Goal: Task Accomplishment & Management: Complete application form

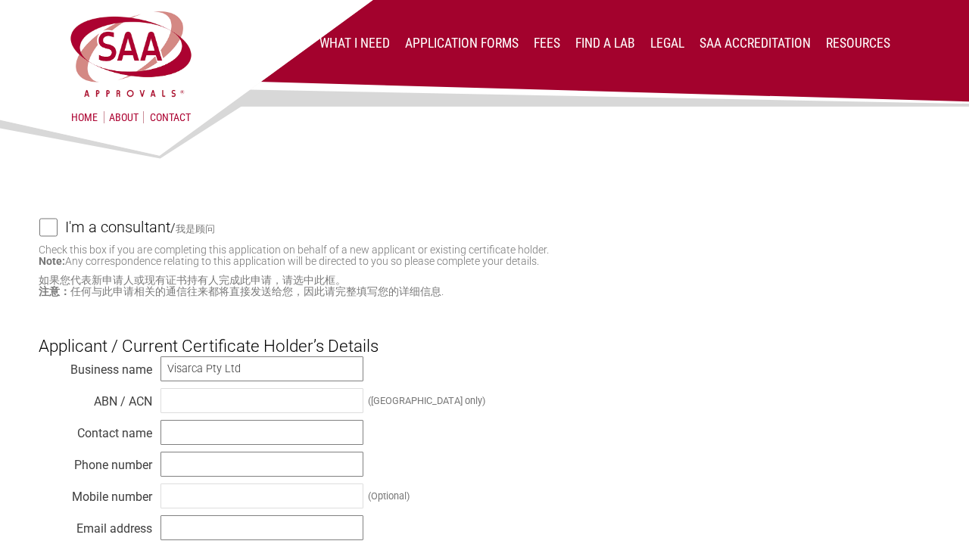
scroll to position [115, 0]
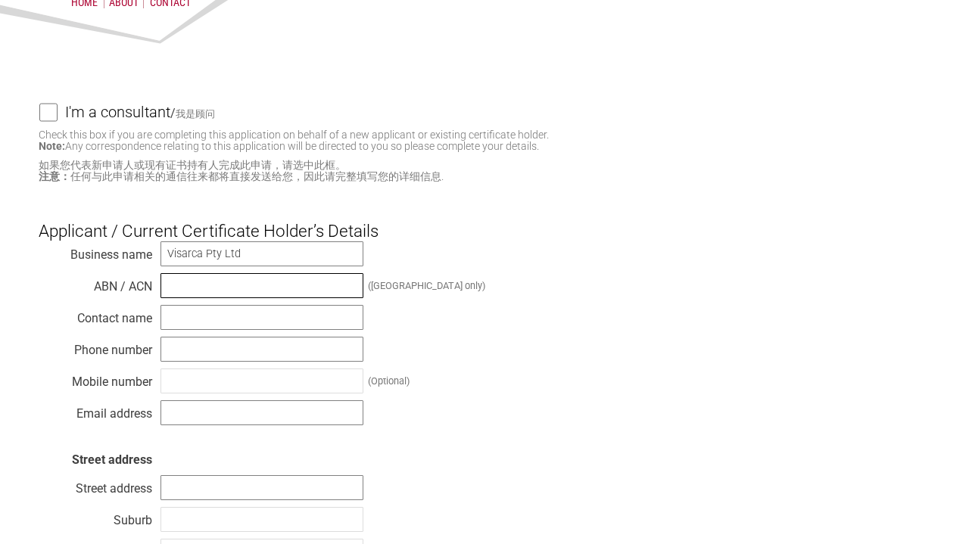
paste input "20 686 315 766"
type input "20 686 315 766"
click at [316, 316] on input "text" at bounding box center [261, 317] width 203 height 25
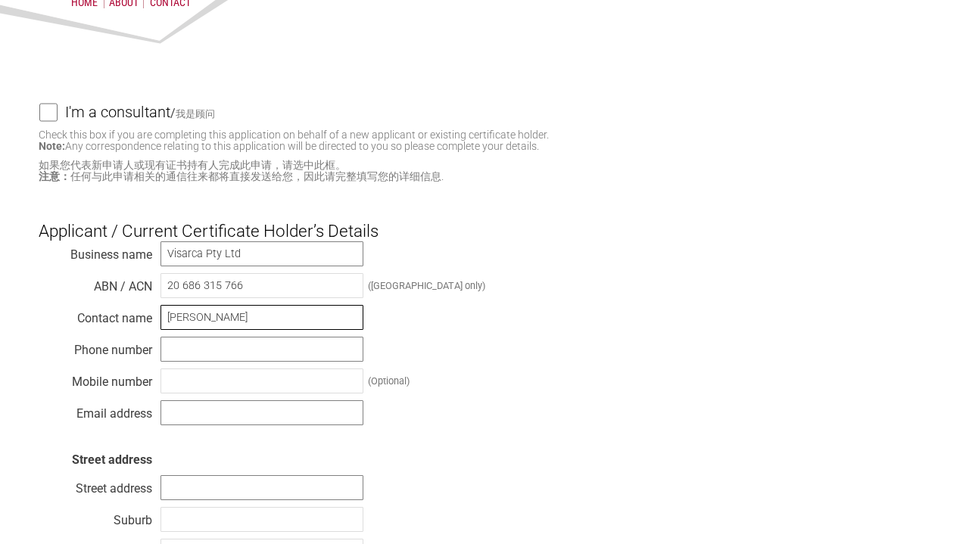
type input "[PERSON_NAME]"
type input "0"
click at [225, 362] on div "Business name Visarca Pty Ltd ABN / ACN 20 686 315 766 ([GEOGRAPHIC_DATA] only)…" at bounding box center [484, 453] width 891 height 424
click at [213, 343] on input "text" at bounding box center [261, 349] width 203 height 25
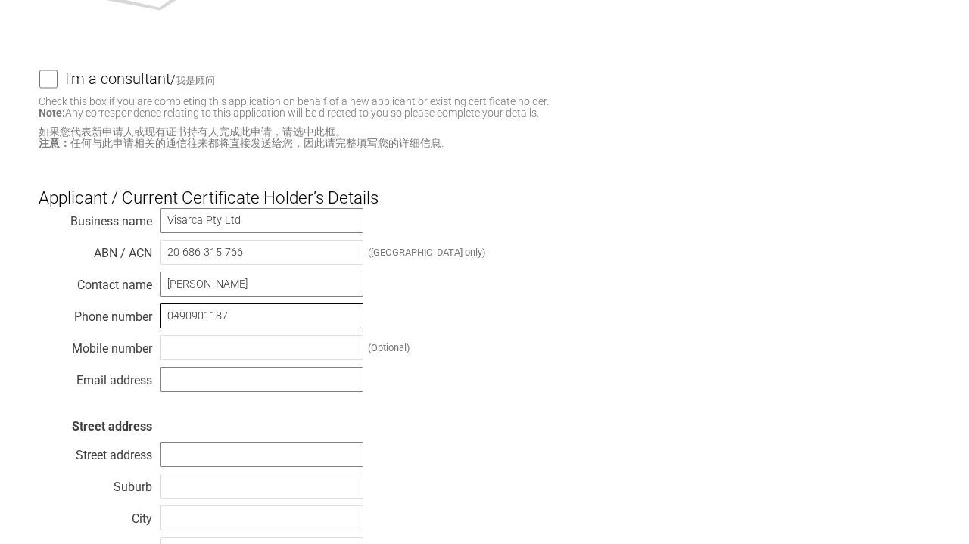
scroll to position [159, 0]
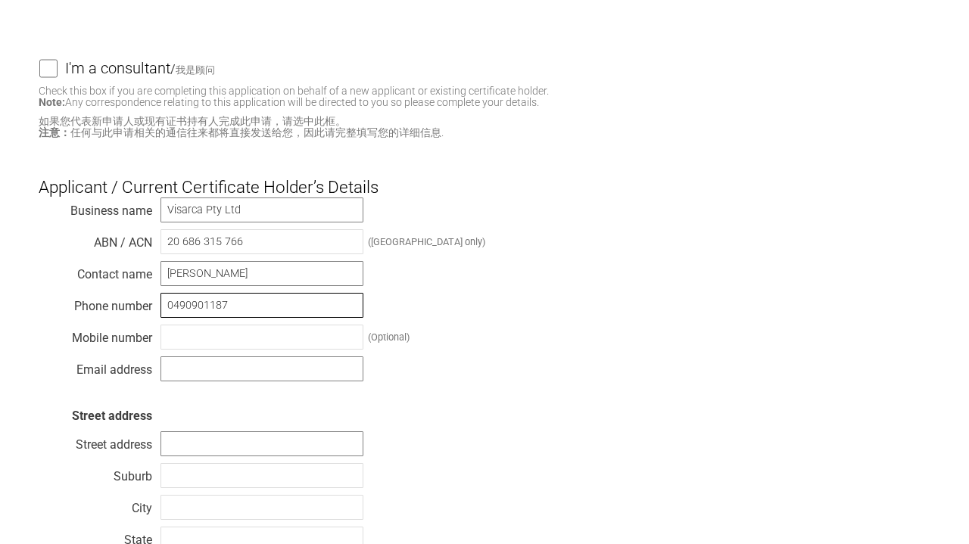
type input "0490901187"
click at [194, 385] on div "Business name Visarca Pty Ltd ABN / ACN 20 686 315 766 ([GEOGRAPHIC_DATA] only)…" at bounding box center [484, 409] width 891 height 424
click at [194, 376] on input "text" at bounding box center [261, 368] width 203 height 25
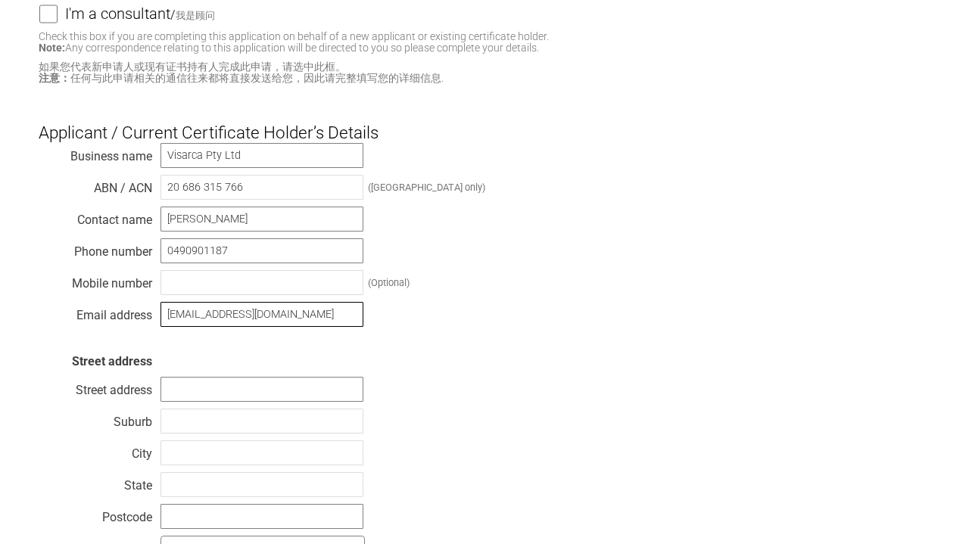
scroll to position [215, 0]
type input "[EMAIL_ADDRESS][DOMAIN_NAME]"
click at [176, 395] on input "text" at bounding box center [261, 387] width 203 height 25
type input "[STREET_ADDRESS]"
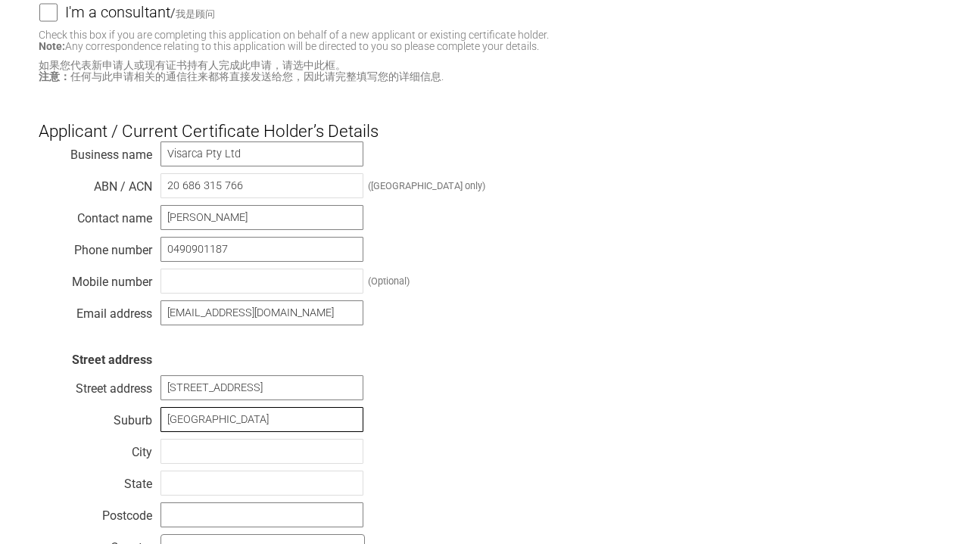
type input "[GEOGRAPHIC_DATA]"
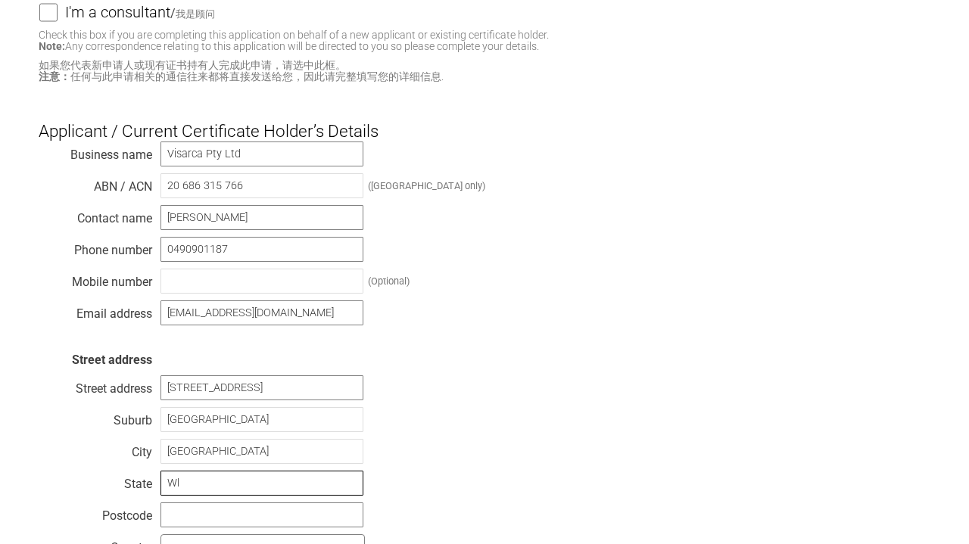
type input "W"
type input "Qld"
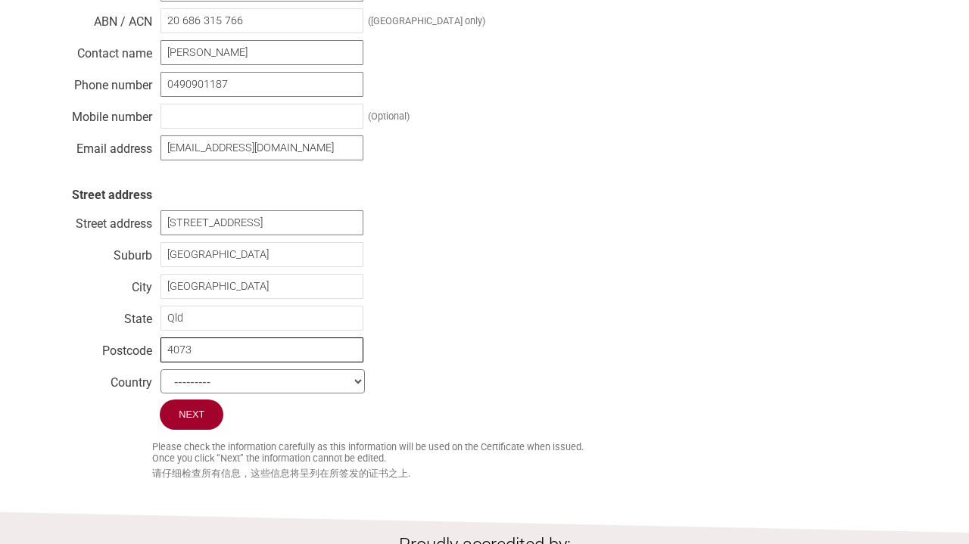
scroll to position [406, 0]
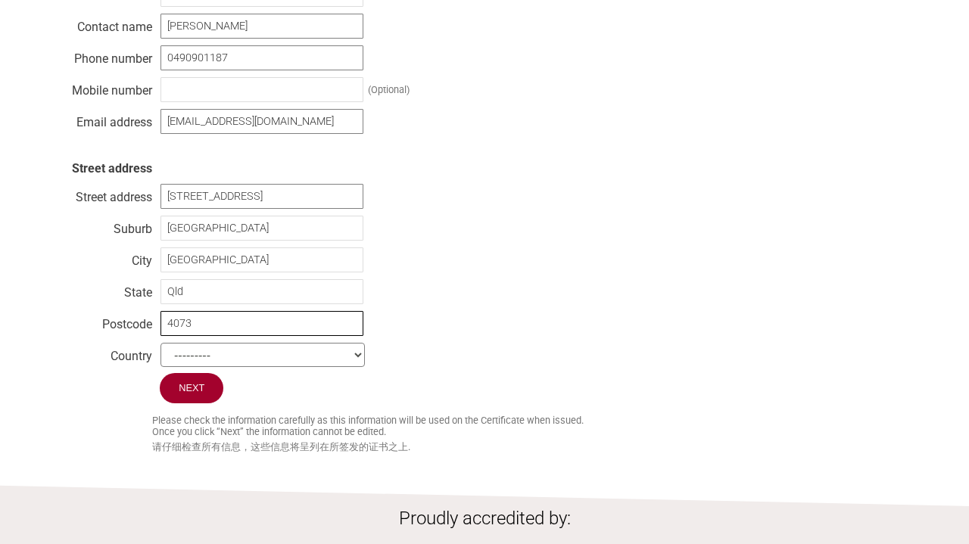
type input "4073"
select select "[GEOGRAPHIC_DATA]"
click at [191, 387] on input "Next" at bounding box center [192, 388] width 64 height 30
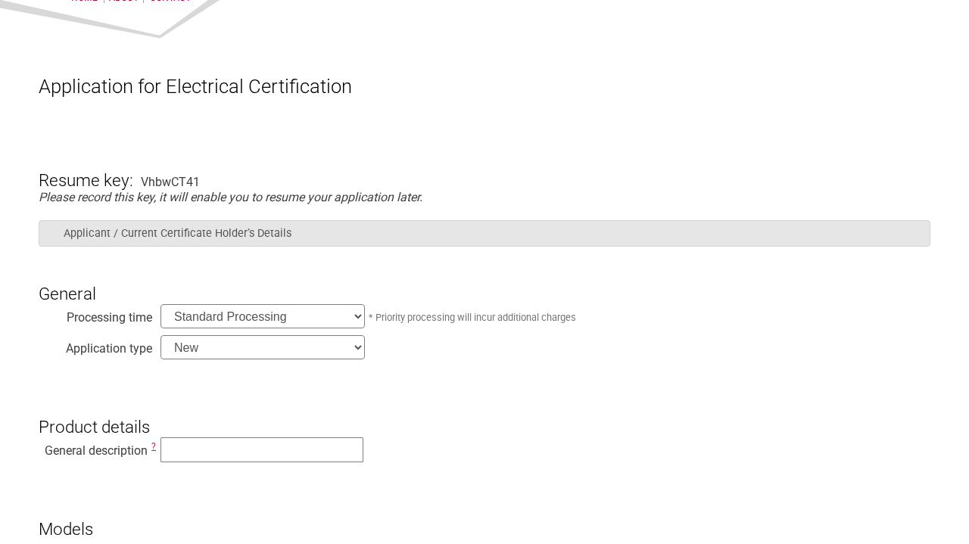
scroll to position [139, 0]
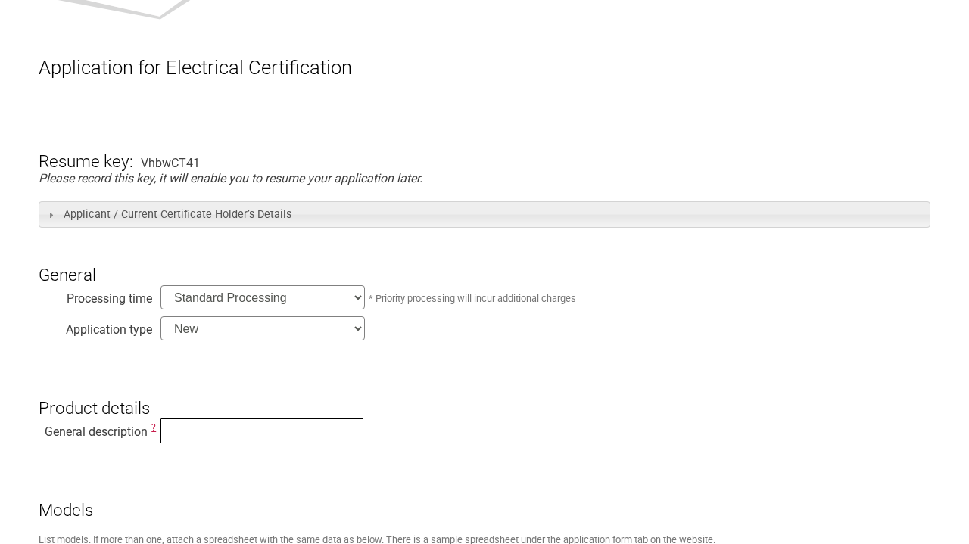
click at [253, 423] on input "text" at bounding box center [261, 430] width 203 height 25
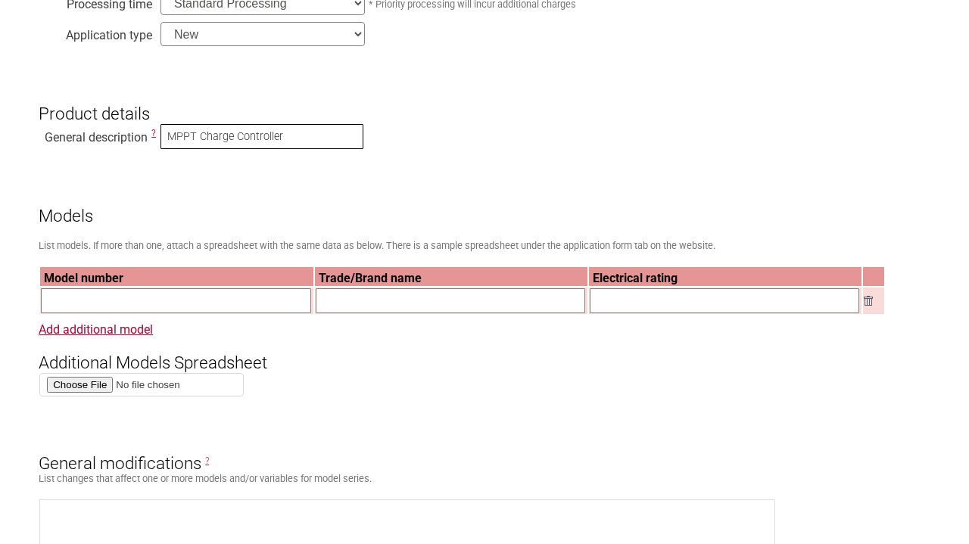
scroll to position [435, 0]
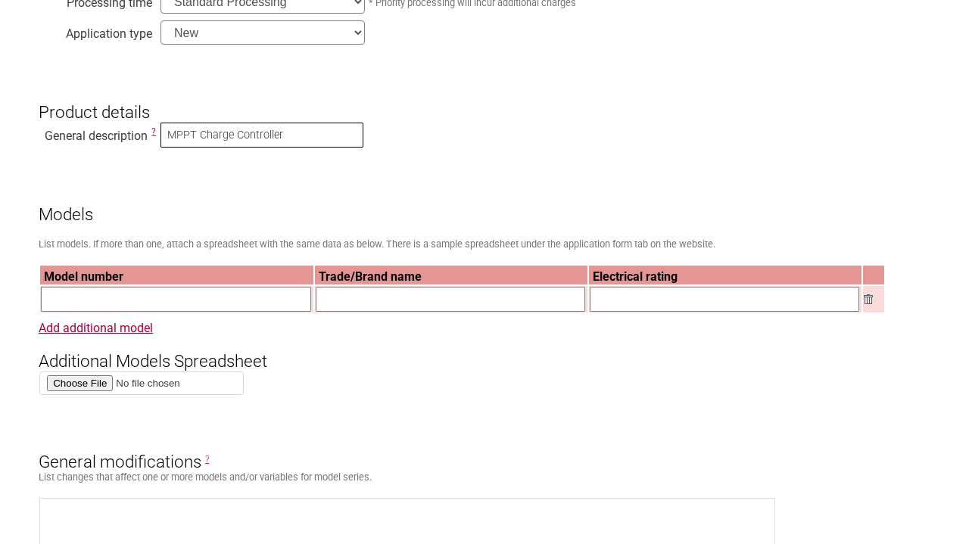
type input "MPPT Charge Controller"
click at [437, 348] on h3 "Additional Models Spreadsheet" at bounding box center [484, 347] width 891 height 45
click at [199, 299] on input "text" at bounding box center [175, 299] width 269 height 25
paste input "XTRA4210N G3"
type input "XTRA4210N G3"
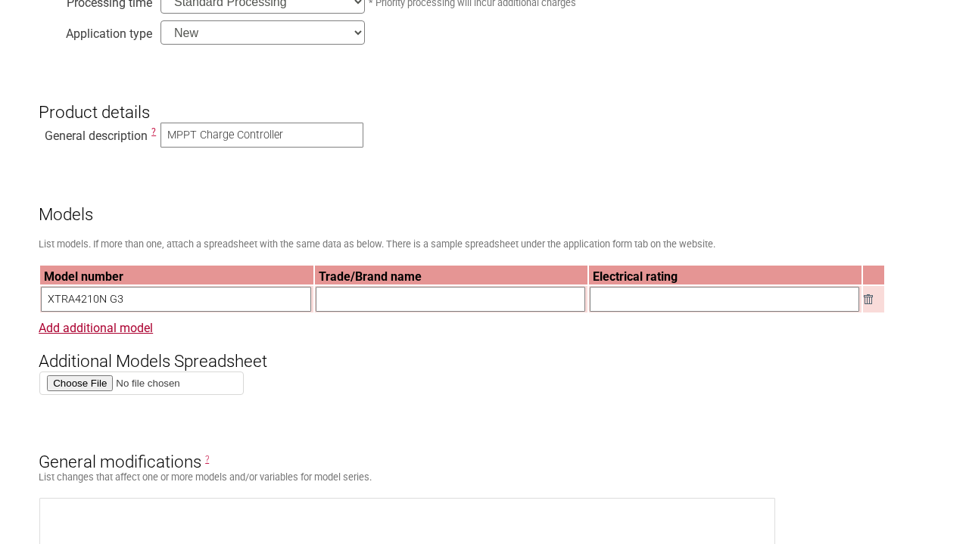
click at [383, 298] on input "text" at bounding box center [450, 299] width 269 height 25
type input "EPEVER"
type input "100V Dc"
click at [101, 328] on link "Add additional model" at bounding box center [96, 328] width 114 height 14
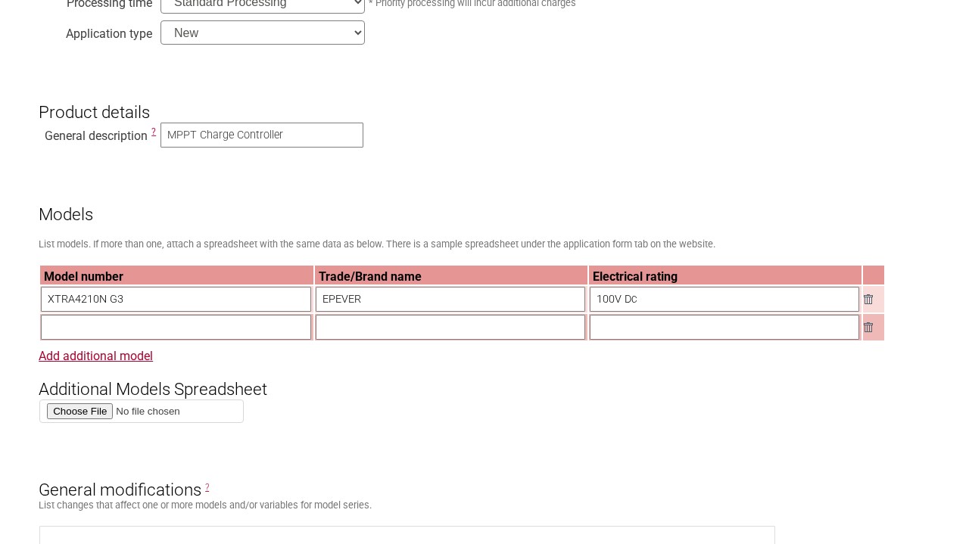
click at [115, 329] on input "text" at bounding box center [175, 327] width 269 height 25
paste input "XTRA3215N G3"
type input "XTRA3215N G3"
click at [366, 331] on input "text" at bounding box center [450, 327] width 269 height 25
type input "EPEVER"
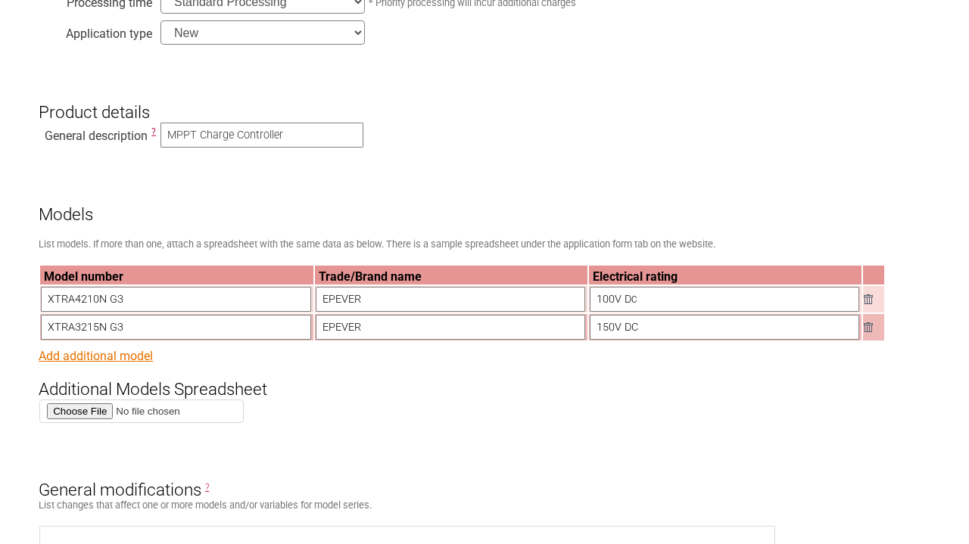
type input "150V DC"
click at [119, 356] on link "Add additional model" at bounding box center [96, 356] width 114 height 14
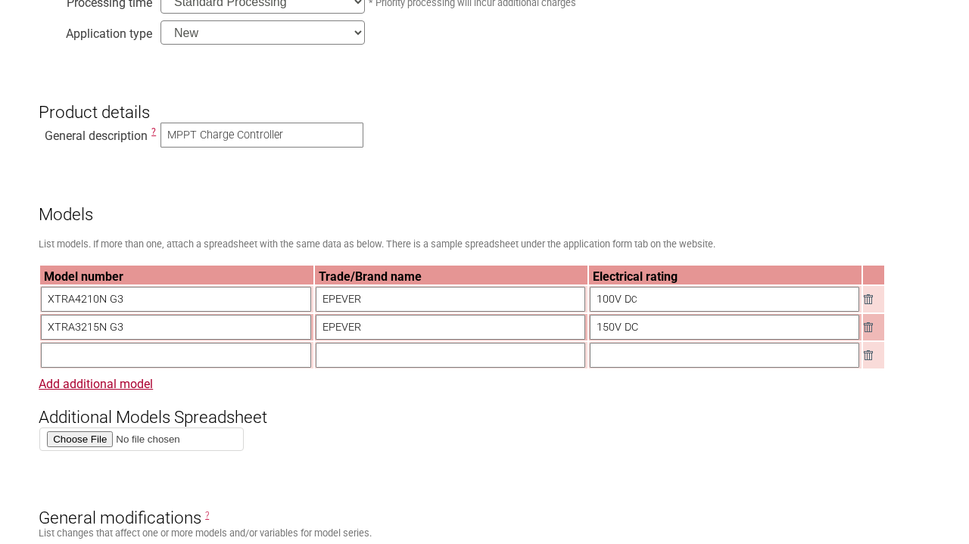
click at [100, 356] on input "text" at bounding box center [175, 355] width 269 height 25
paste input "XTRA4215N G3"
type input "XTRA4215N G3"
click at [369, 359] on input "text" at bounding box center [450, 355] width 269 height 25
type input "EPEVER"
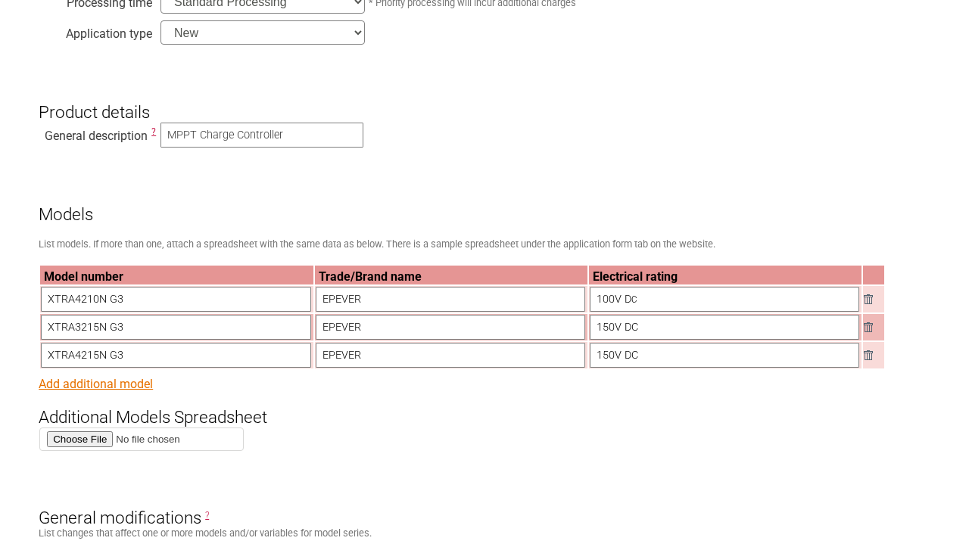
type input "150V DC"
click at [101, 384] on link "Add additional model" at bounding box center [96, 384] width 114 height 14
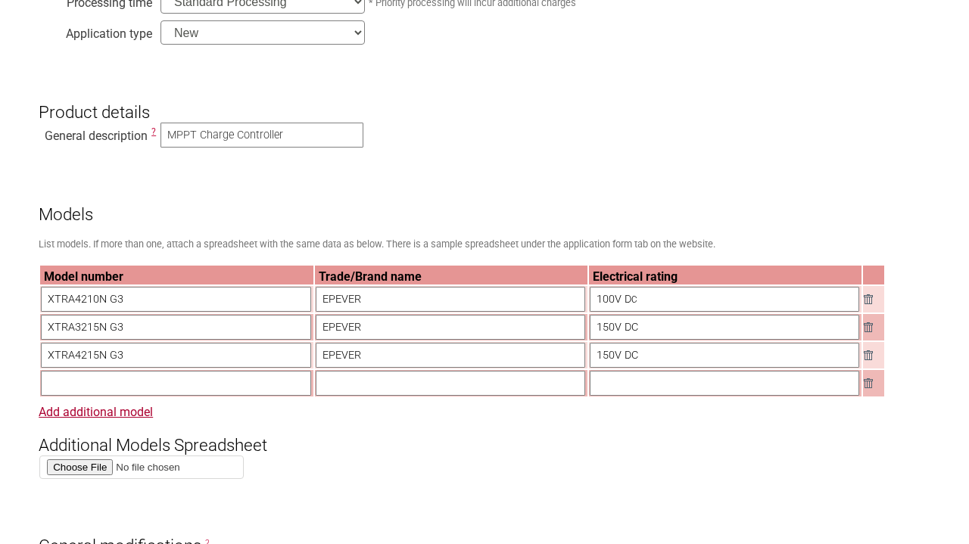
click at [159, 385] on input "text" at bounding box center [175, 383] width 269 height 25
paste input "XTRA3415N G3"
type input "XTRA3415N G3"
click at [345, 382] on input "text" at bounding box center [450, 383] width 269 height 25
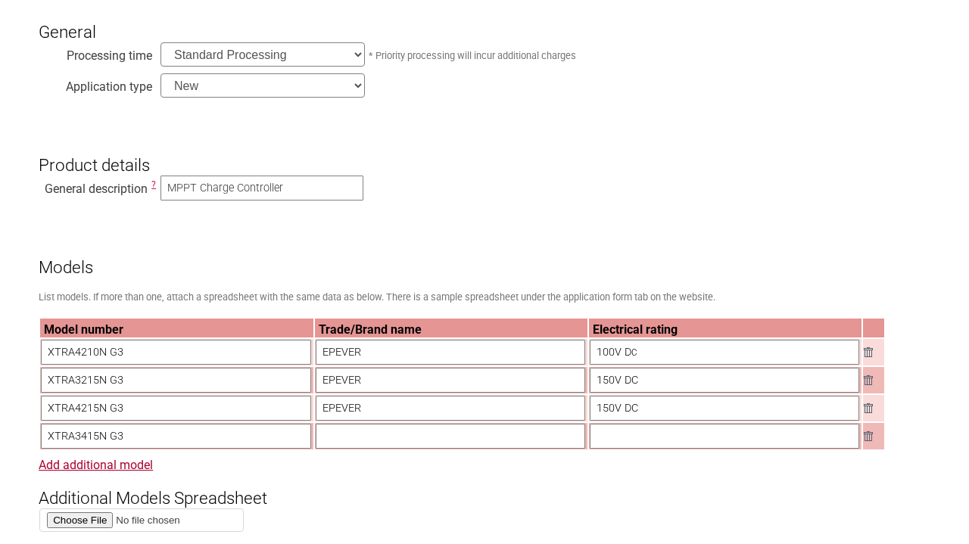
scroll to position [384, 0]
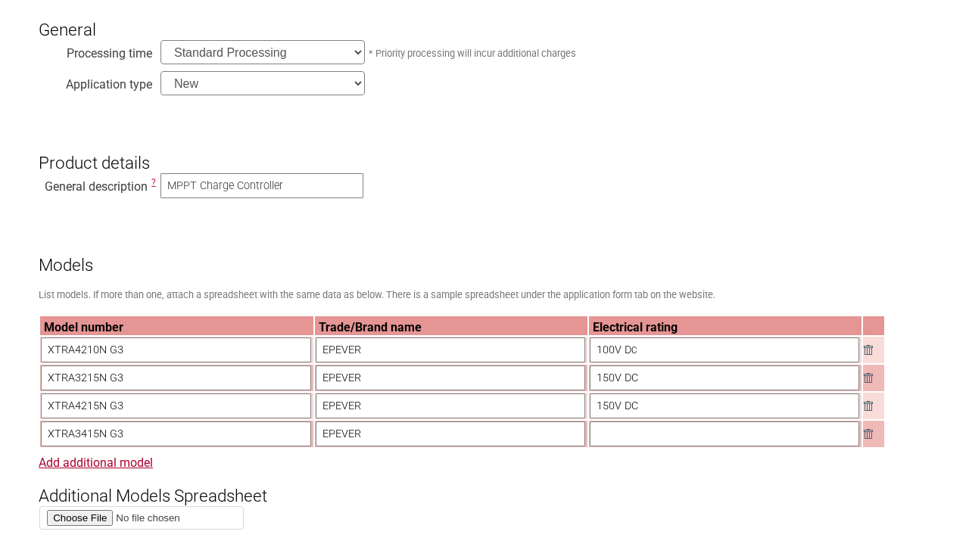
type input "EPEVER"
type input "150V DC"
click at [134, 462] on link "Add additional model" at bounding box center [96, 463] width 114 height 14
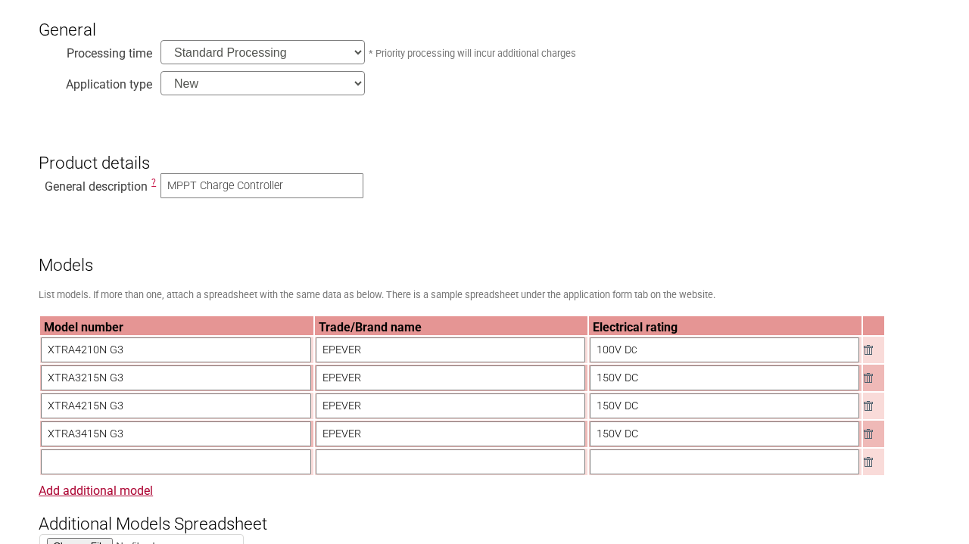
click at [199, 463] on input "text" at bounding box center [175, 462] width 269 height 25
paste input "XTRA4415N G3"
type input "XTRA4415N G3"
click at [114, 493] on link "Add additional model" at bounding box center [96, 491] width 114 height 14
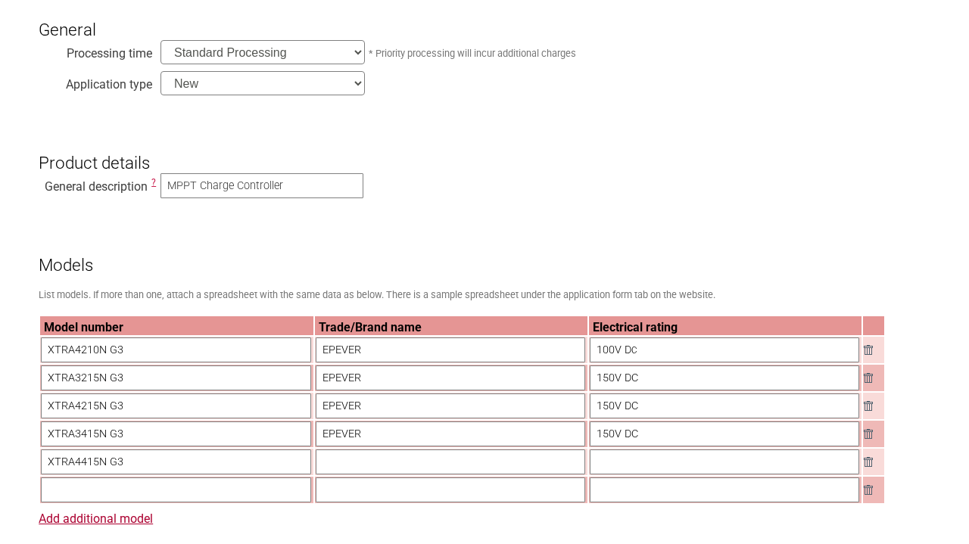
click at [112, 488] on input "text" at bounding box center [175, 490] width 269 height 25
paste input "XTRA4210N G3 BLE"
type input "XTRA4210N G3 BLE"
click at [107, 521] on link "Add additional model" at bounding box center [96, 519] width 114 height 14
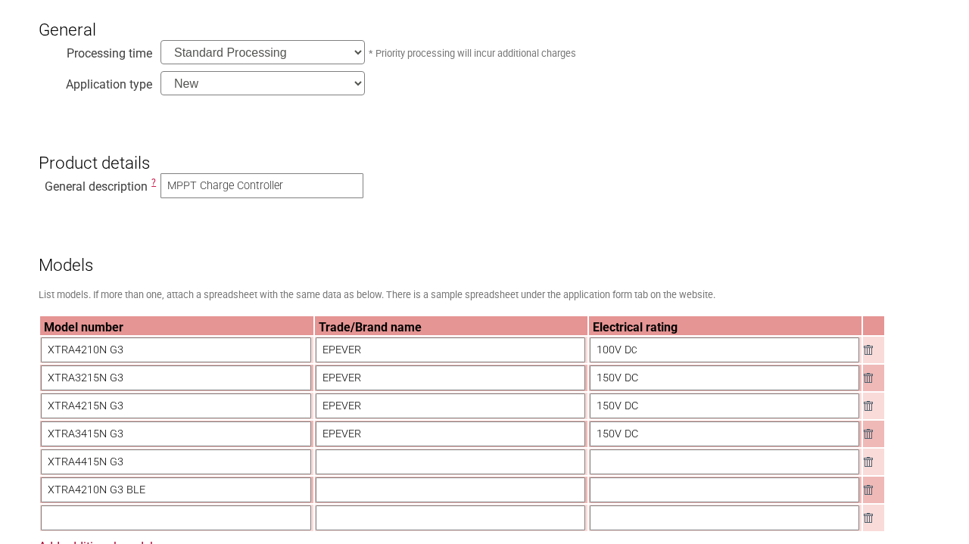
click at [98, 512] on input "text" at bounding box center [175, 518] width 269 height 25
paste input "XTRA3215N G3 BLE"
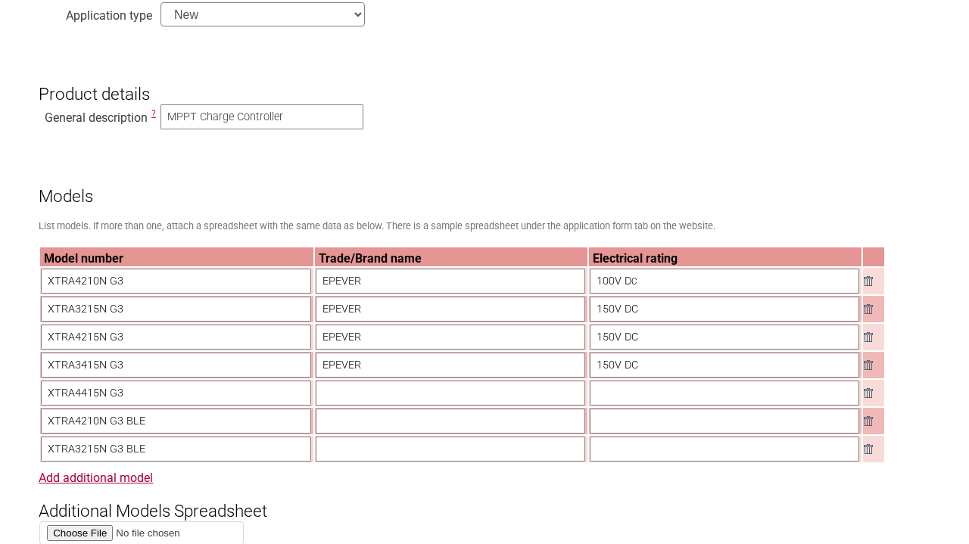
scroll to position [486, 0]
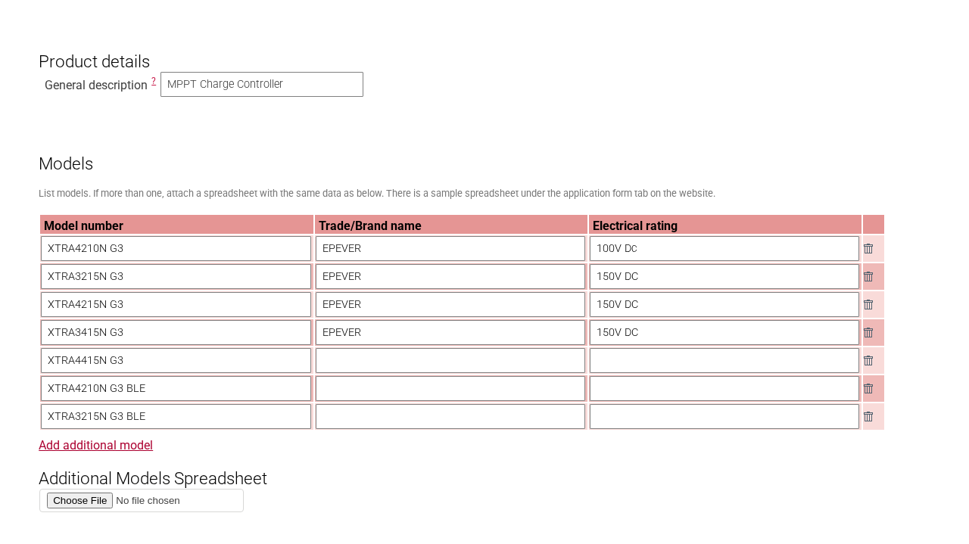
type input "XTRA3215N G3 BLE"
click at [133, 453] on h3 "Additional Models Spreadsheet" at bounding box center [484, 465] width 891 height 45
click at [132, 446] on link "Add additional model" at bounding box center [96, 445] width 114 height 14
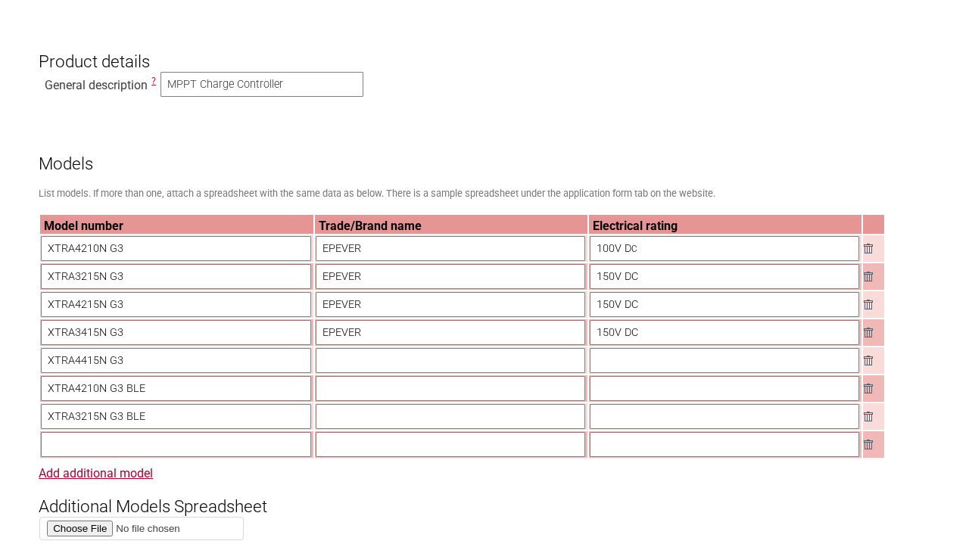
click at [97, 438] on input "text" at bounding box center [175, 444] width 269 height 25
paste input "XTRA4215N G3 BLE"
type input "XTRA4215N G3 BLE"
click at [118, 473] on link "Add additional model" at bounding box center [96, 473] width 114 height 14
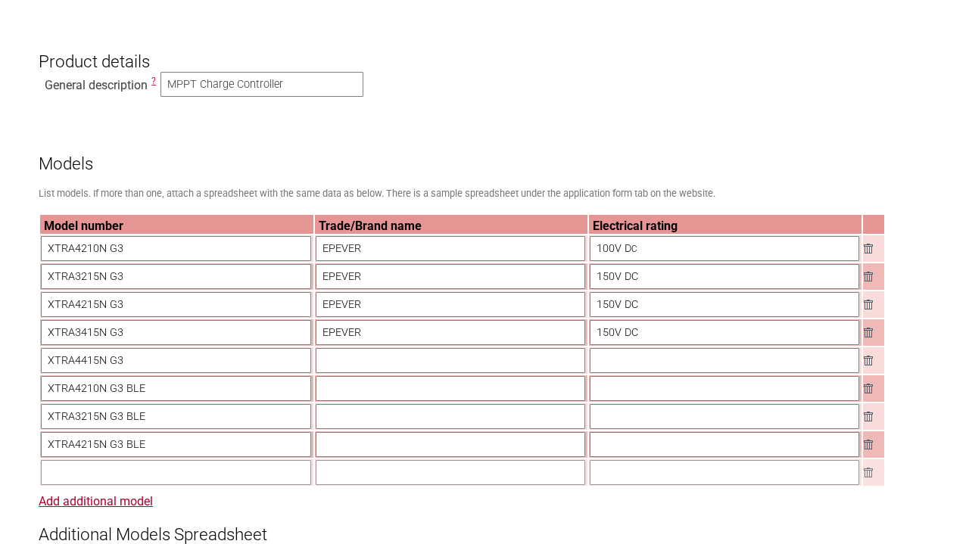
click at [107, 465] on input "text" at bounding box center [175, 472] width 269 height 25
paste input "XTRA3415N G3 BLE"
type input "XTRA3415N G3 BLE"
click at [99, 502] on link "Add additional model" at bounding box center [96, 501] width 114 height 14
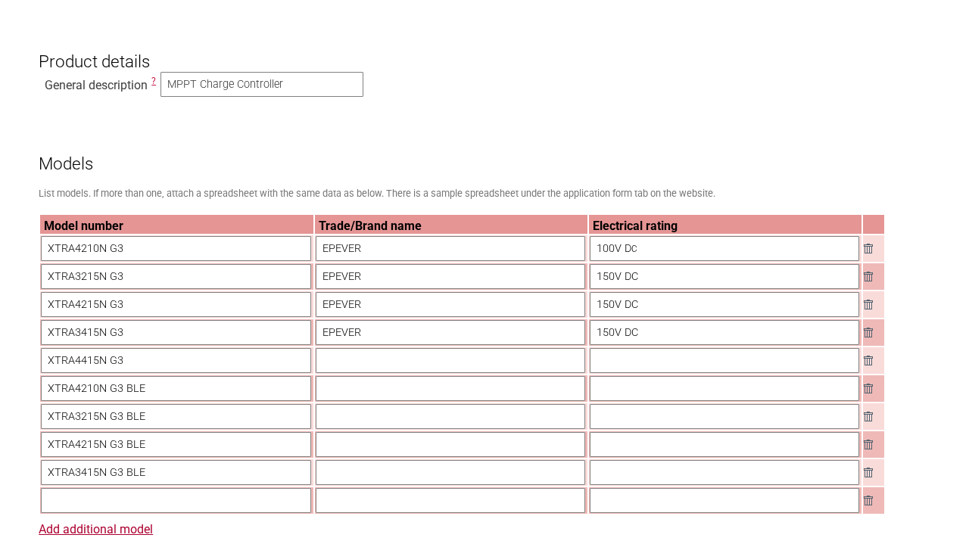
click at [92, 504] on input "text" at bounding box center [175, 500] width 269 height 25
paste input "XTRA4415N G3 BLE"
type input "XTRA4415N G3 BLE"
click at [353, 344] on input "EPEVER" at bounding box center [450, 332] width 269 height 25
click at [345, 365] on input "text" at bounding box center [450, 360] width 269 height 25
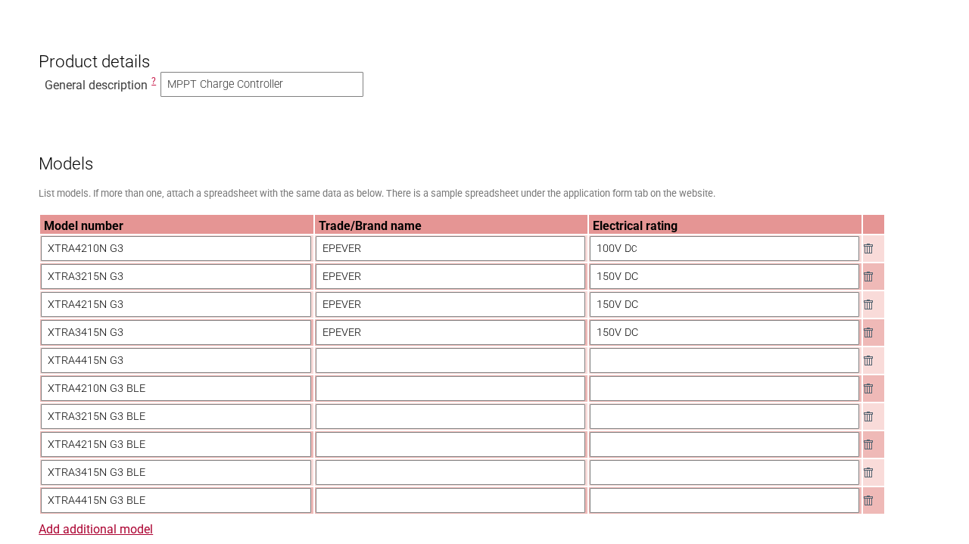
drag, startPoint x: 386, startPoint y: 335, endPoint x: 297, endPoint y: 335, distance: 89.3
click at [297, 335] on tr "XTRA3415N G3 EPEVER 150V DC" at bounding box center [462, 332] width 844 height 26
click at [348, 356] on input "text" at bounding box center [450, 360] width 269 height 25
paste input "EPEVER"
type input "EPEVER"
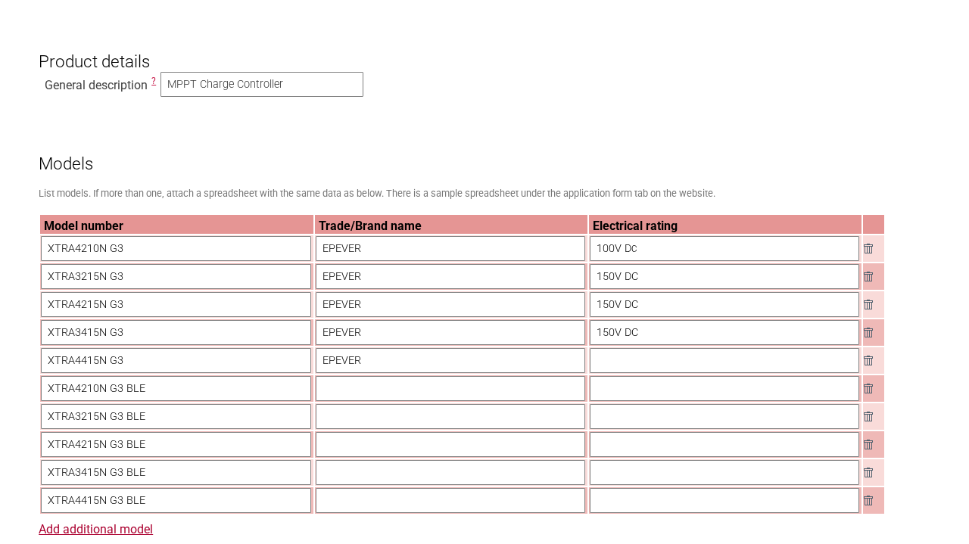
click at [338, 390] on input "text" at bounding box center [450, 388] width 269 height 25
paste input "EPEVER"
type input "EPEVER"
click at [338, 412] on input "text" at bounding box center [450, 416] width 269 height 25
paste input "EPEVER"
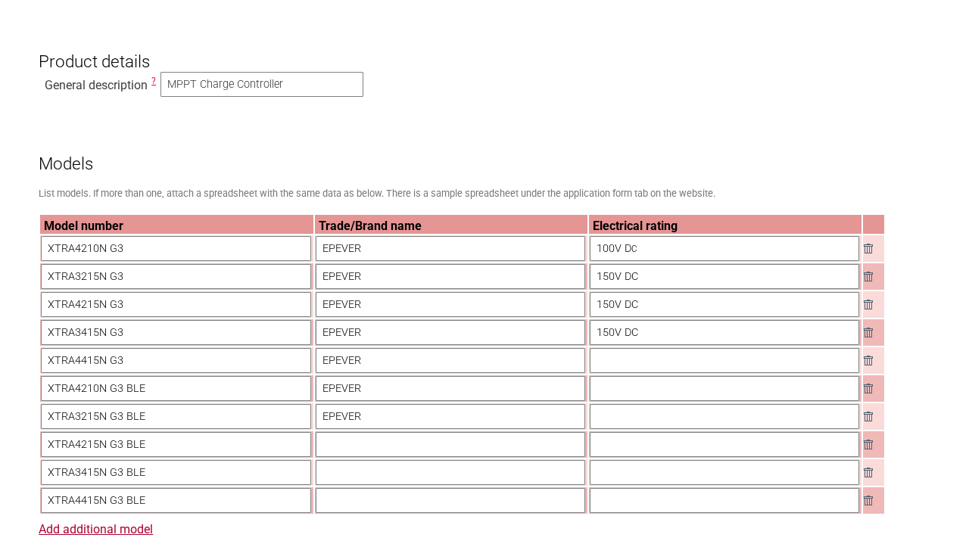
type input "EPEVER"
click at [366, 450] on input "text" at bounding box center [450, 444] width 269 height 25
paste input "EPEVER"
type input "EPEVER"
click at [345, 478] on input "text" at bounding box center [450, 472] width 269 height 25
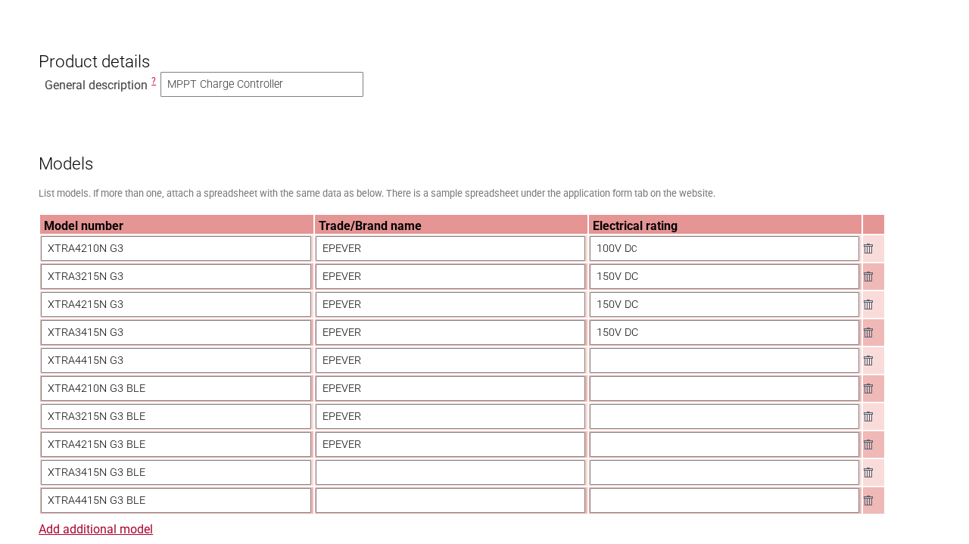
paste input "EPEVER"
type input "EPEVER"
click at [344, 510] on input "text" at bounding box center [450, 500] width 269 height 25
paste input "EPEVER"
type input "EPEVER"
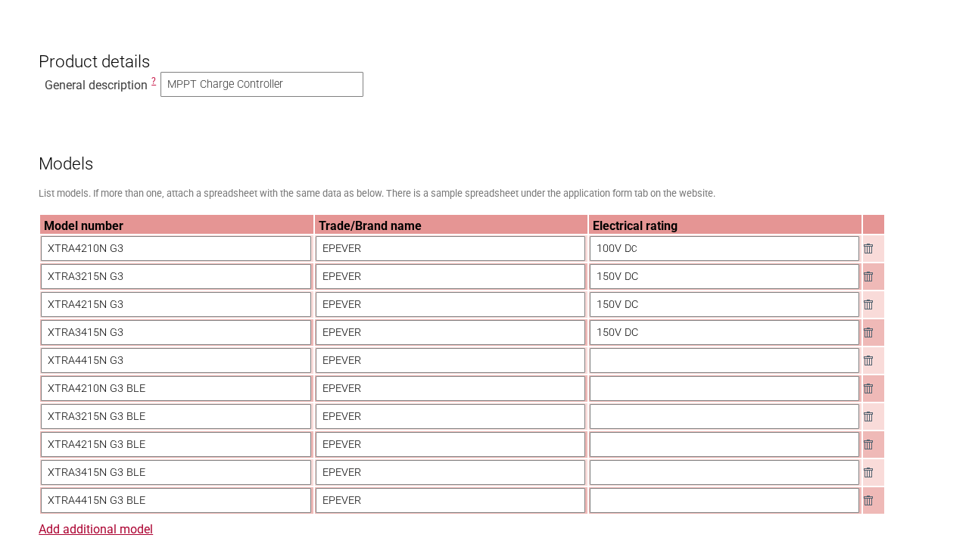
click at [634, 367] on input "text" at bounding box center [724, 360] width 269 height 25
drag, startPoint x: 660, startPoint y: 334, endPoint x: 579, endPoint y: 331, distance: 81.0
click at [579, 331] on tr "XTRA3415N G3 EPEVER 150V DC" at bounding box center [462, 332] width 844 height 26
click at [619, 361] on input "text" at bounding box center [724, 360] width 269 height 25
paste input "150V DC"
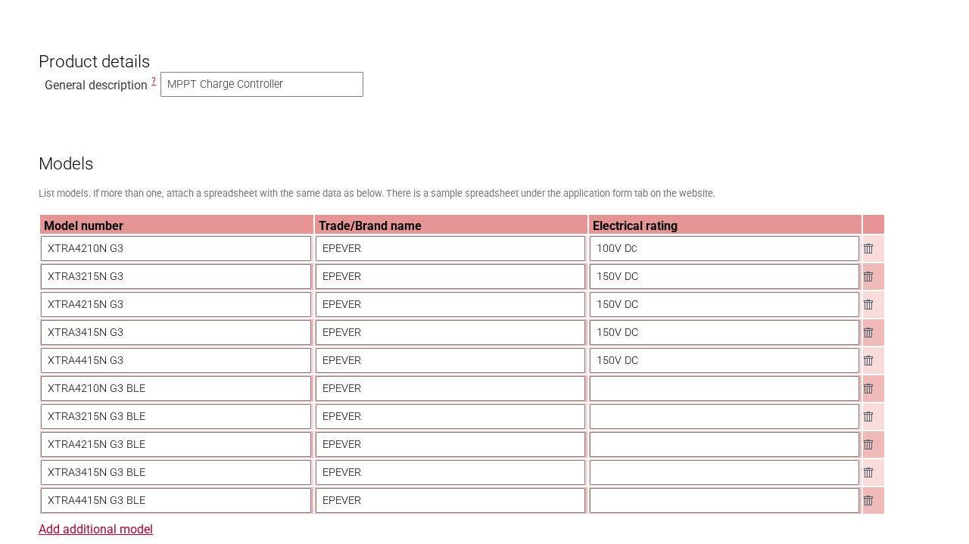
type input "150V DC"
click at [609, 384] on input "text" at bounding box center [724, 388] width 269 height 25
type input "100V DC"
click at [617, 418] on input "text" at bounding box center [724, 416] width 269 height 25
type input "150V DC"
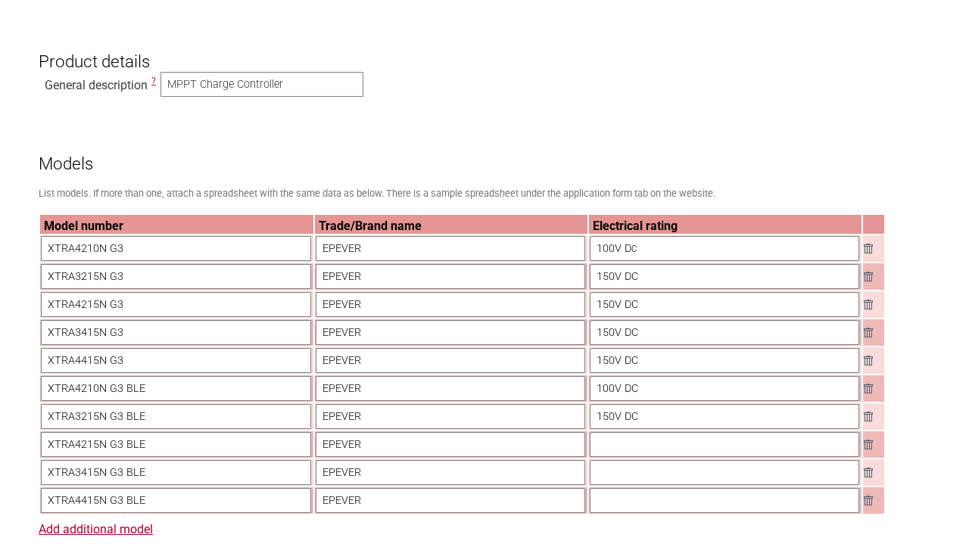
click at [652, 436] on input "text" at bounding box center [724, 444] width 269 height 25
drag, startPoint x: 652, startPoint y: 418, endPoint x: 552, endPoint y: 416, distance: 100.7
click at [552, 416] on tr "XTRA3215N G3 BLE EPEVER 150V DC" at bounding box center [462, 416] width 844 height 26
click at [616, 438] on input "text" at bounding box center [724, 444] width 269 height 25
paste input "150V DC"
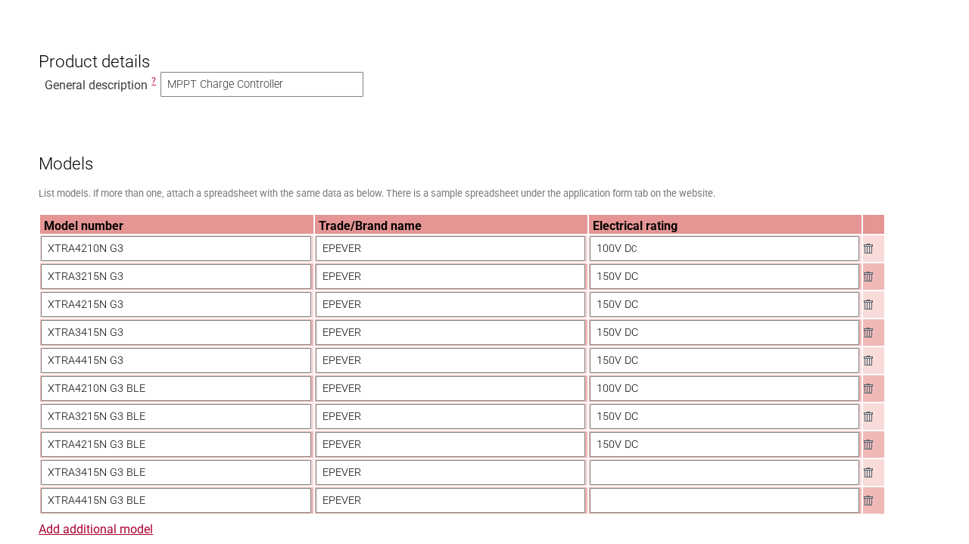
type input "150V DC"
click at [607, 473] on input "text" at bounding box center [724, 472] width 269 height 25
paste input "150V DC"
type input "150V DC"
click at [605, 504] on input "text" at bounding box center [724, 500] width 269 height 25
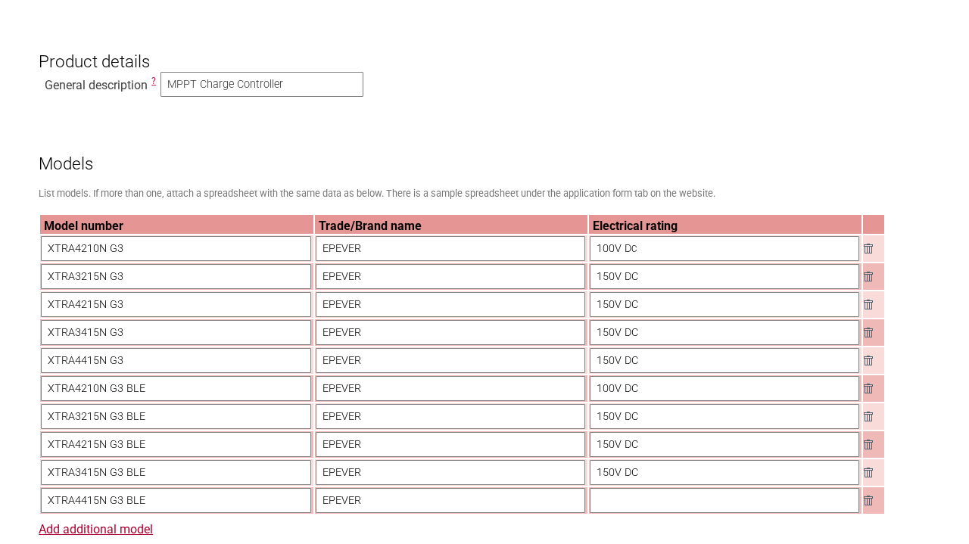
paste input "150V DC"
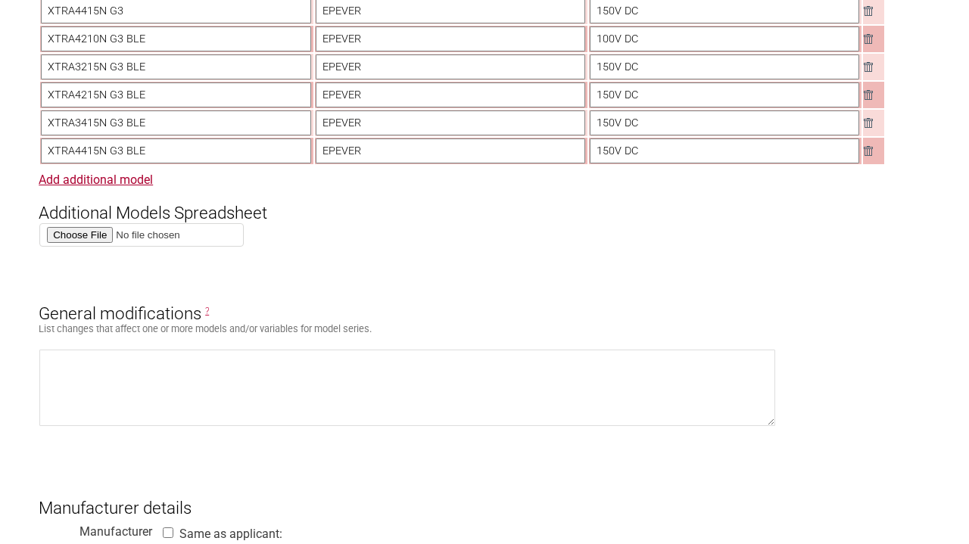
scroll to position [838, 0]
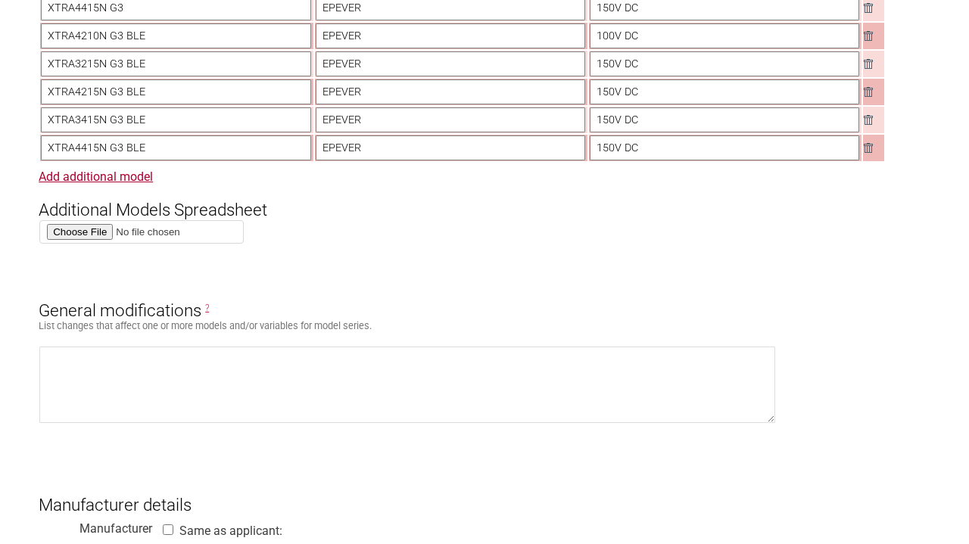
type input "150V DC"
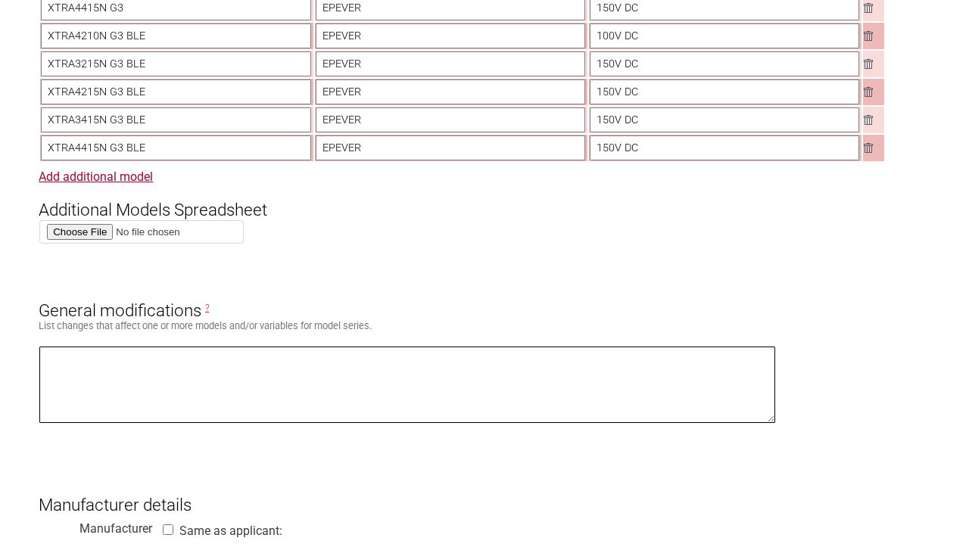
click at [182, 374] on textarea at bounding box center [407, 385] width 736 height 76
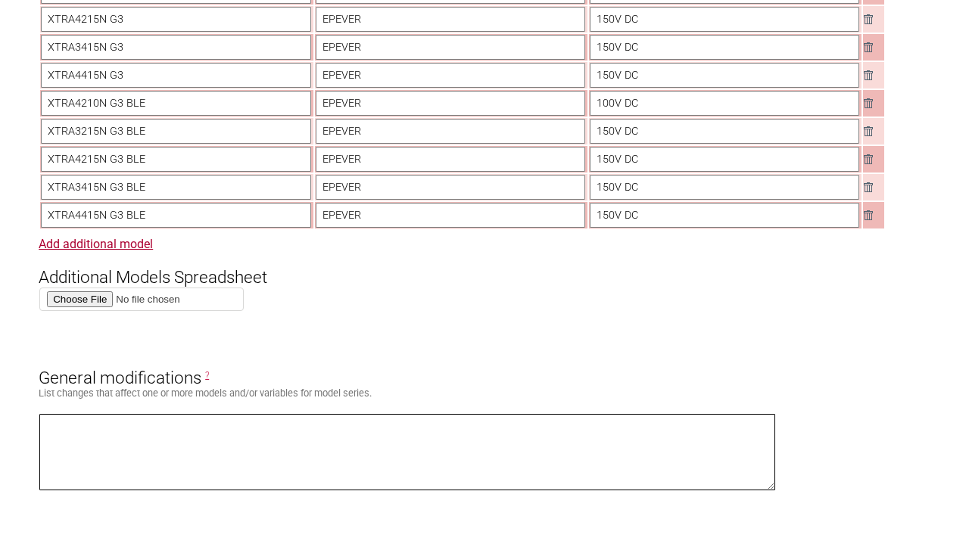
scroll to position [774, 0]
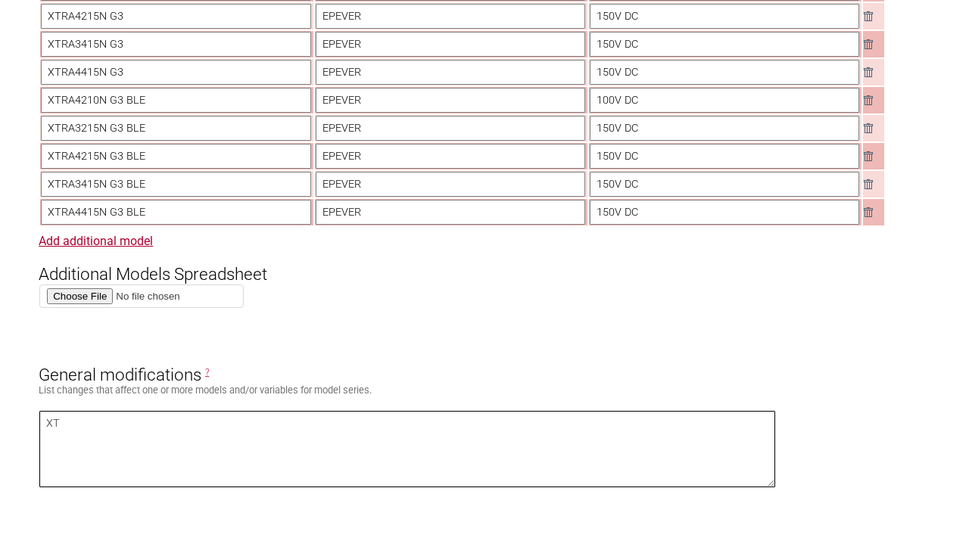
type textarea "X"
click at [194, 435] on textarea at bounding box center [407, 449] width 736 height 76
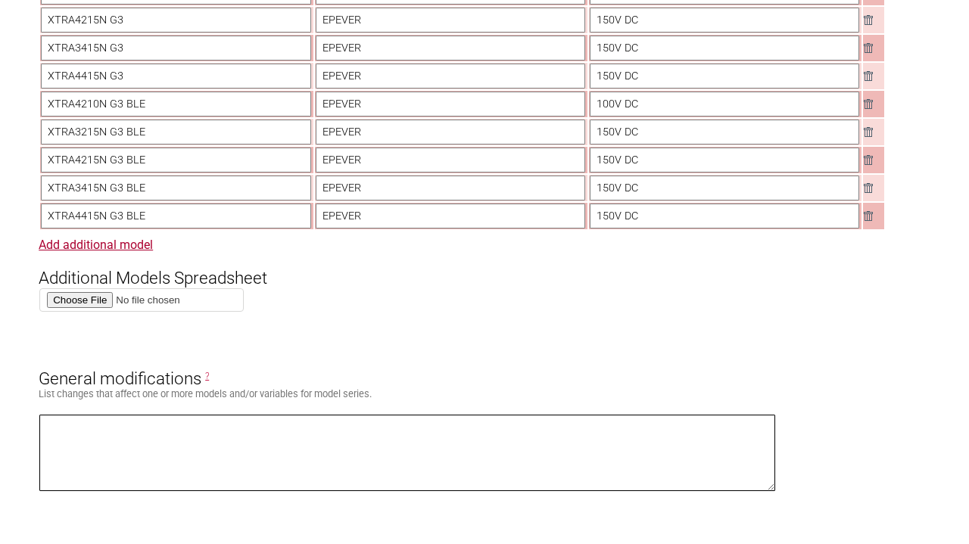
scroll to position [788, 0]
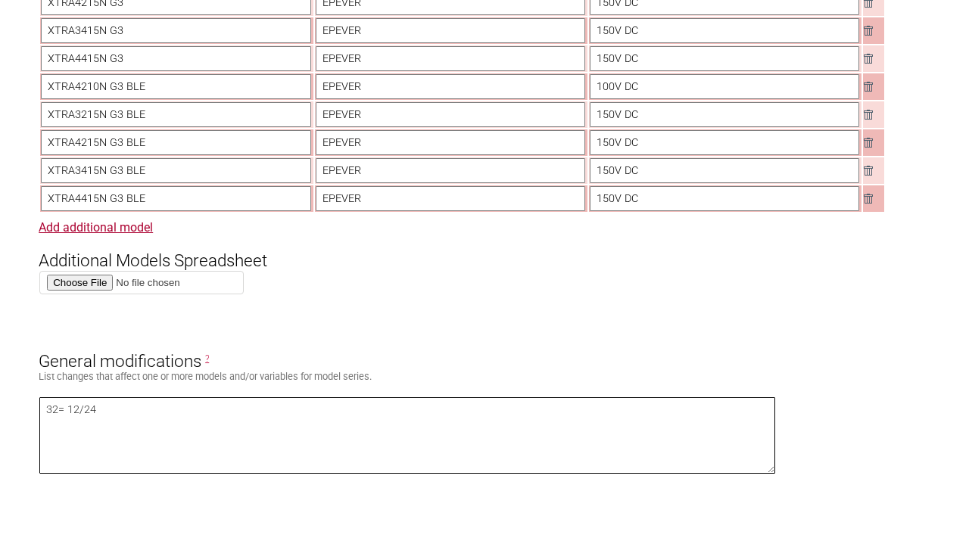
click at [58, 403] on textarea "32= 12/24" at bounding box center [407, 435] width 736 height 76
click at [130, 408] on textarea "32 or 42 = 12/24" at bounding box center [407, 435] width 736 height 76
click at [73, 424] on textarea "32 or 42 = 12/24V Battery. 34 ro 44 = 12/24/36/48V Battery" at bounding box center [407, 435] width 736 height 76
click at [215, 421] on textarea "32 or 42 = 12/24V Battery. 34 or 44 = 12/24/36/48V Battery" at bounding box center [407, 435] width 736 height 76
type textarea "32 or 42 = 12/24V Battery. 34 or 44 = 12/24/36/48V Battery"
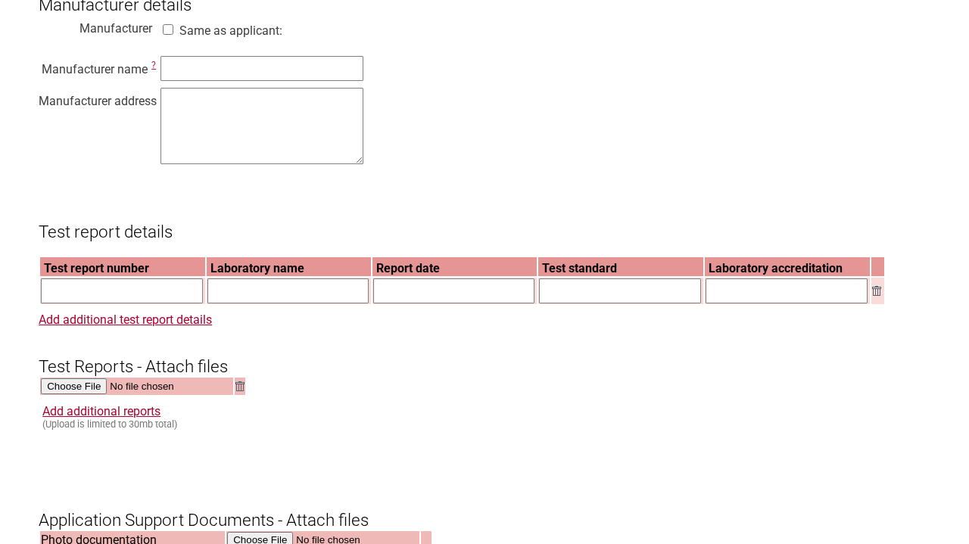
scroll to position [1344, 0]
